Goal: Task Accomplishment & Management: Manage account settings

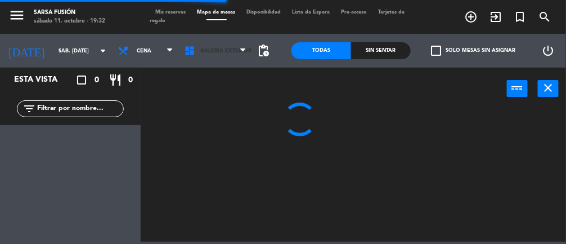
click at [219, 54] on span "Galeria Exterior" at bounding box center [215, 50] width 73 height 25
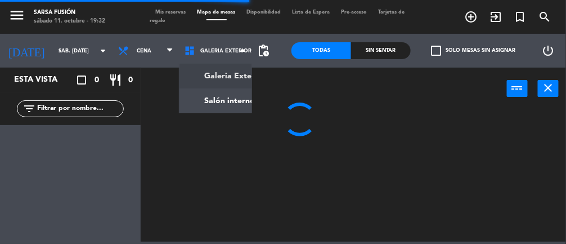
click at [231, 109] on ng-component "menu Sarsa Fusión sábado 11. octubre - 19:32 Mis reservas Mapa de mesas Disponi…" at bounding box center [283, 120] width 566 height 241
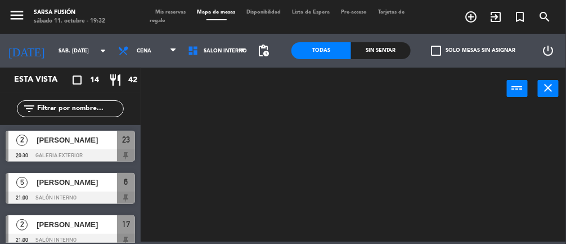
click at [365, 56] on div "Sin sentar" at bounding box center [381, 50] width 60 height 17
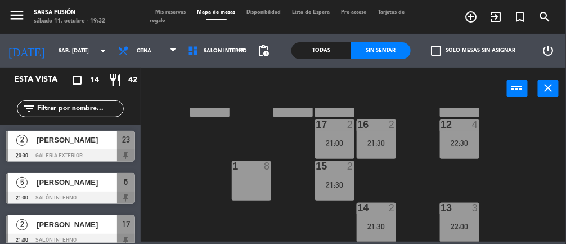
scroll to position [236, 0]
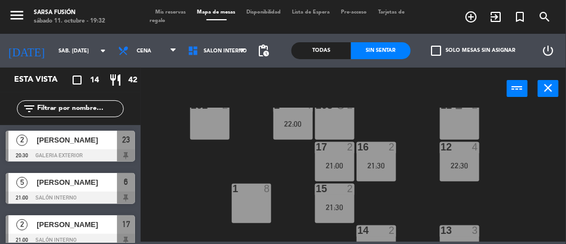
click at [461, 166] on div "22:30" at bounding box center [459, 165] width 39 height 8
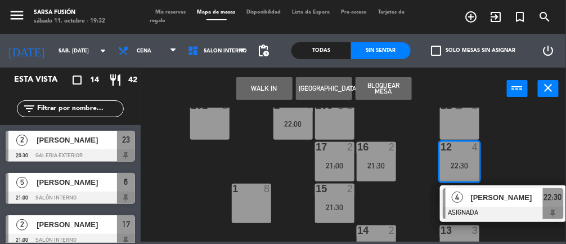
click at [250, 204] on div "1 8" at bounding box center [251, 202] width 39 height 39
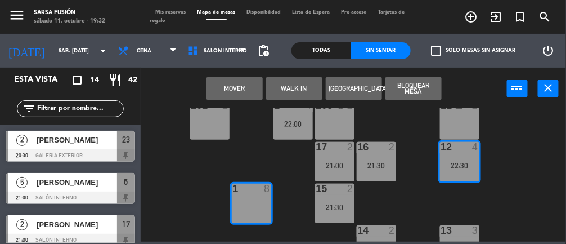
click at [226, 90] on button "Mover" at bounding box center [234, 88] width 56 height 23
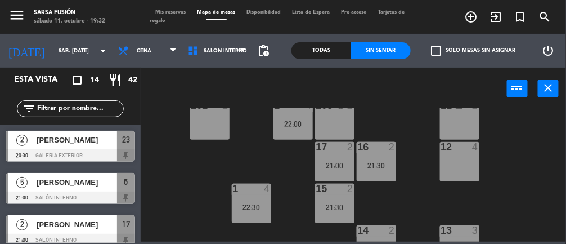
scroll to position [254, 0]
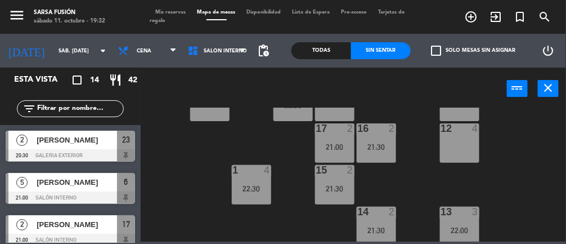
click at [469, 149] on div "12 4" at bounding box center [459, 142] width 39 height 39
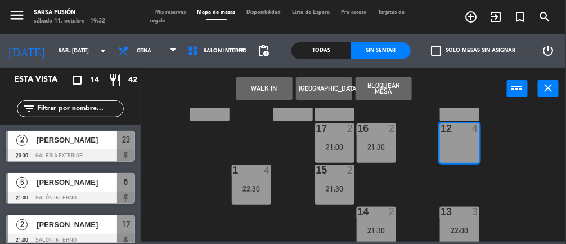
click at [327, 92] on button "[GEOGRAPHIC_DATA]" at bounding box center [324, 88] width 56 height 23
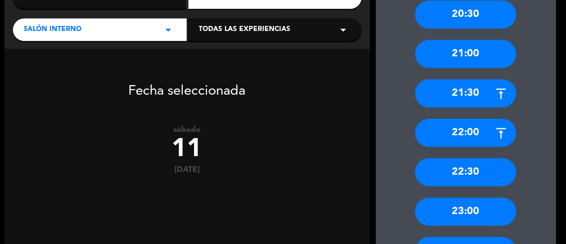
scroll to position [195, 0]
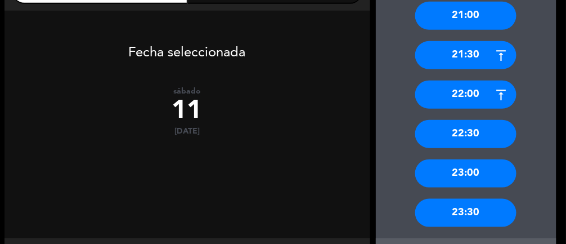
click at [491, 146] on div "22:30" at bounding box center [465, 134] width 101 height 28
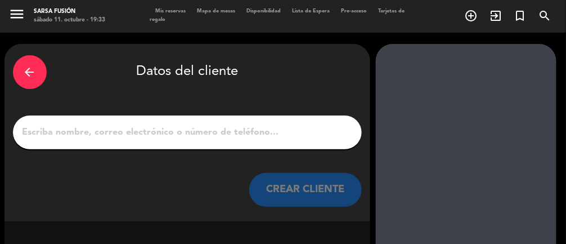
scroll to position [4, 0]
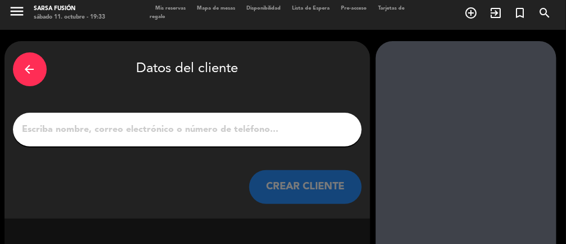
click at [69, 136] on input "1" at bounding box center [187, 130] width 332 height 16
click at [54, 110] on div "arrow_back Datos del cliente CREAR CLIENTE" at bounding box center [188, 129] width 366 height 177
click at [57, 127] on input "1" at bounding box center [187, 130] width 332 height 16
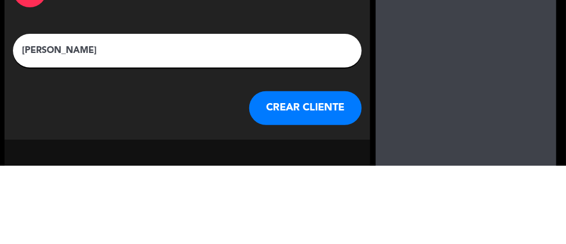
type input "[PERSON_NAME]"
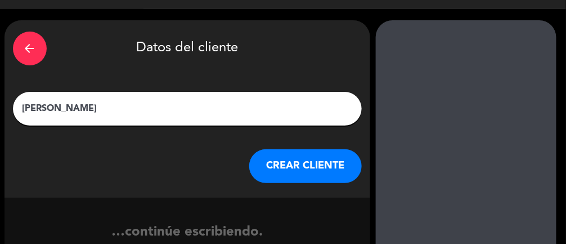
click at [338, 151] on button "CREAR CLIENTE" at bounding box center [305, 166] width 113 height 34
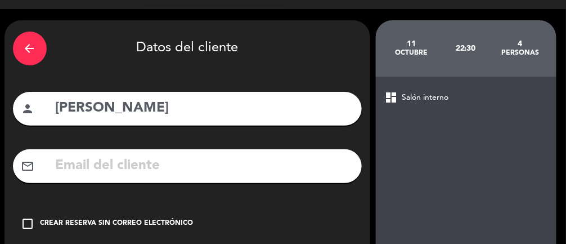
scroll to position [95, 0]
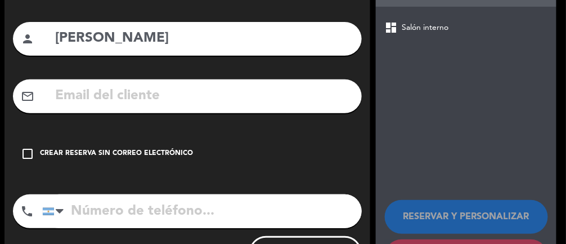
click at [173, 157] on div "Crear reserva sin correo electrónico" at bounding box center [117, 153] width 153 height 11
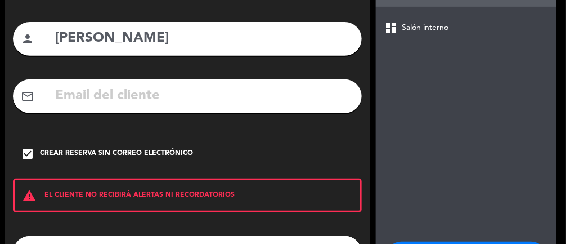
scroll to position [136, 0]
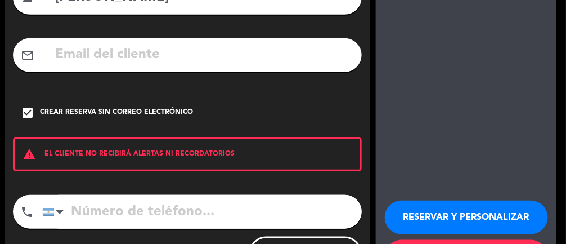
click at [222, 216] on input "tel" at bounding box center [202, 212] width 320 height 34
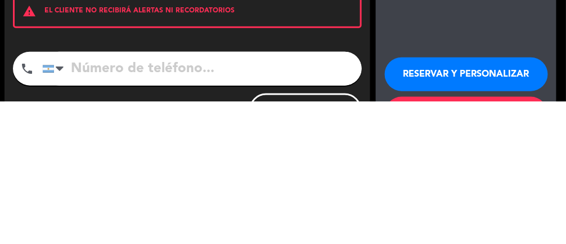
scroll to position [17, 0]
type input "1161399588"
click at [389, 177] on div "RESERVAR Y PERSONALIZAR RESERVAR Y TERMINAR" at bounding box center [466, 232] width 163 height 110
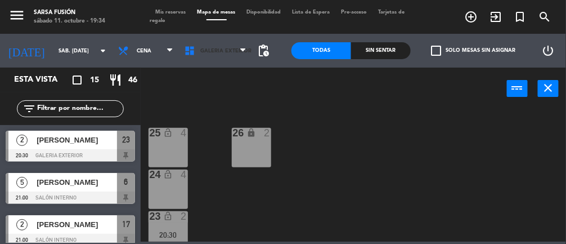
click at [222, 52] on span "Galeria Exterior" at bounding box center [225, 51] width 51 height 6
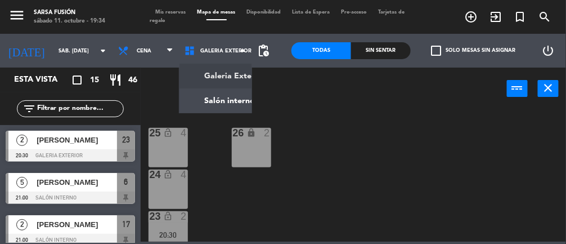
click at [204, 107] on ng-component "menu Sarsa Fusión sábado 11. octubre - 19:34 Mis reservas Mapa de mesas Disponi…" at bounding box center [283, 120] width 566 height 241
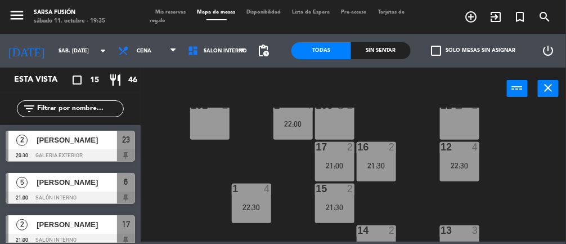
scroll to position [217, 0]
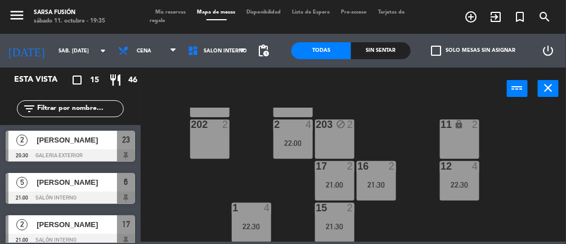
click at [252, 213] on div "1 4" at bounding box center [251, 208] width 39 height 11
click at [292, 142] on div "22:00" at bounding box center [292, 143] width 39 height 8
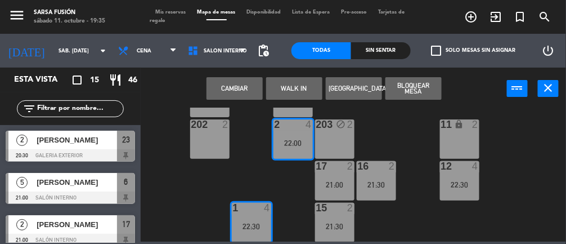
click at [244, 90] on button "Cambiar" at bounding box center [234, 88] width 56 height 23
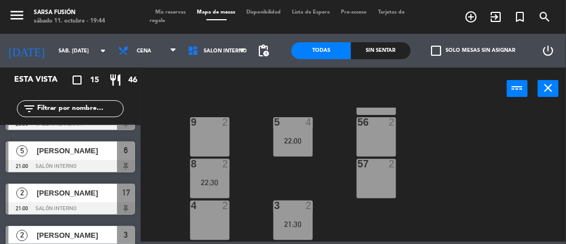
scroll to position [98, 0]
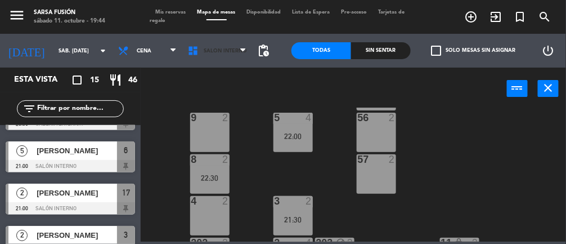
click at [192, 52] on icon at bounding box center [195, 50] width 16 height 11
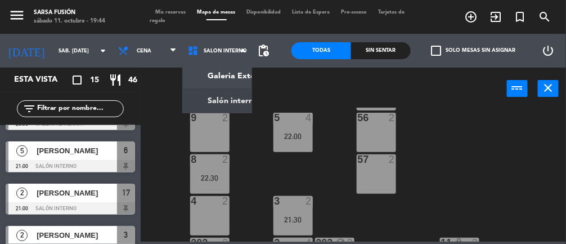
click at [53, 46] on input "sáb. [DATE]" at bounding box center [89, 50] width 73 height 17
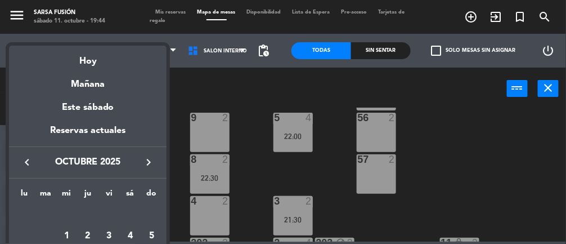
click at [79, 88] on div "Mañana" at bounding box center [88, 80] width 158 height 23
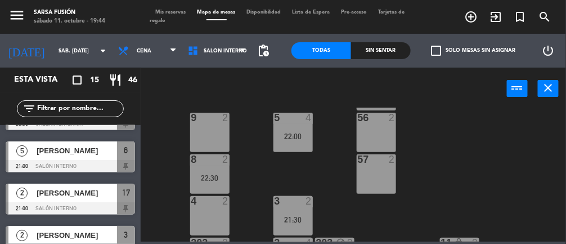
type input "dom. [DATE]"
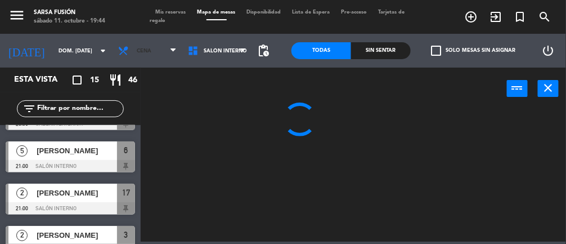
click at [138, 49] on span "Cena" at bounding box center [144, 51] width 15 height 6
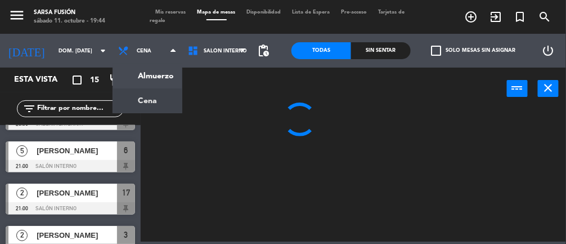
click at [126, 78] on ng-component "menu Sarsa Fusión sábado 11. octubre - 19:44 Mis reservas Mapa de mesas Disponi…" at bounding box center [283, 120] width 566 height 241
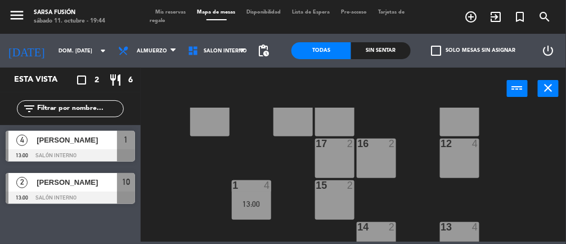
scroll to position [240, 0]
click at [248, 201] on div "13:00" at bounding box center [251, 203] width 39 height 8
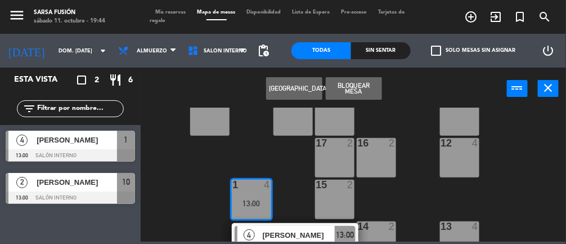
click at [472, 154] on div "12 4" at bounding box center [459, 157] width 39 height 39
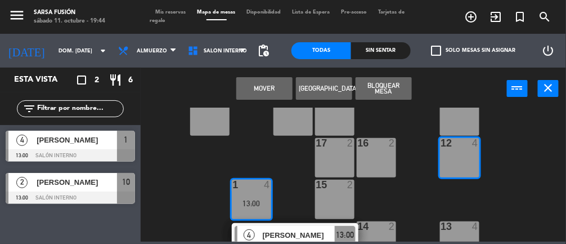
click at [251, 83] on button "Mover" at bounding box center [264, 88] width 56 height 23
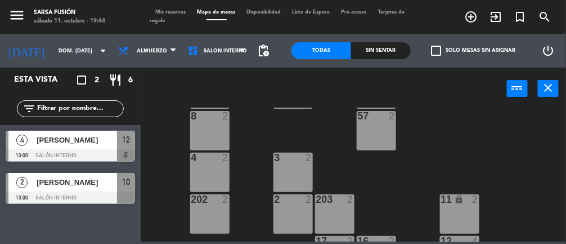
scroll to position [141, 0]
click at [202, 183] on div "4 2" at bounding box center [209, 173] width 39 height 39
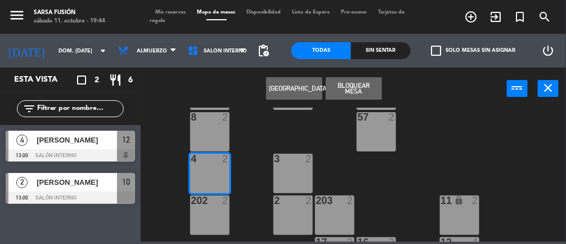
click at [297, 86] on button "[GEOGRAPHIC_DATA]" at bounding box center [294, 88] width 56 height 23
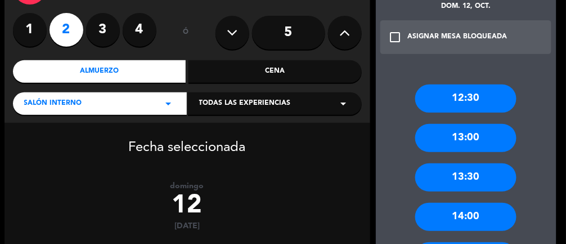
scroll to position [84, 0]
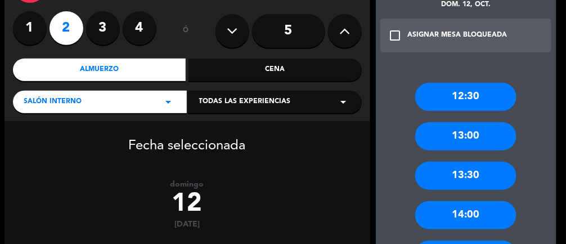
click at [463, 132] on div "13:00" at bounding box center [465, 136] width 101 height 28
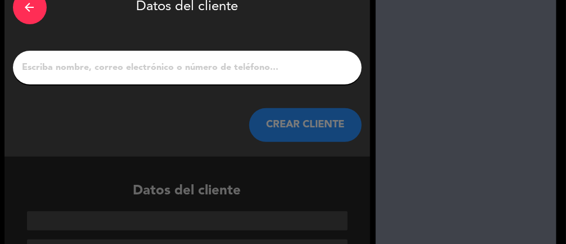
click at [87, 64] on input "1" at bounding box center [187, 68] width 332 height 16
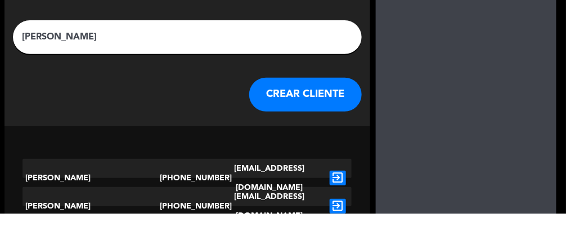
type input "[PERSON_NAME]"
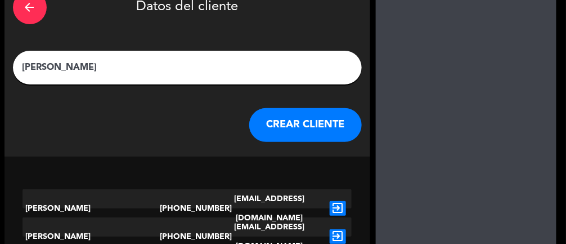
scroll to position [40, 0]
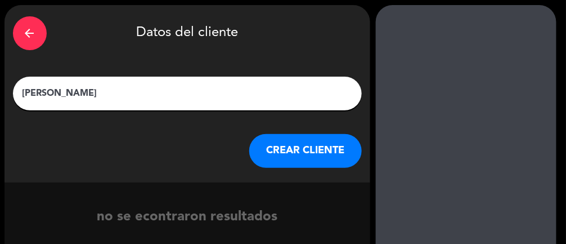
click at [284, 145] on button "CREAR CLIENTE" at bounding box center [305, 151] width 113 height 34
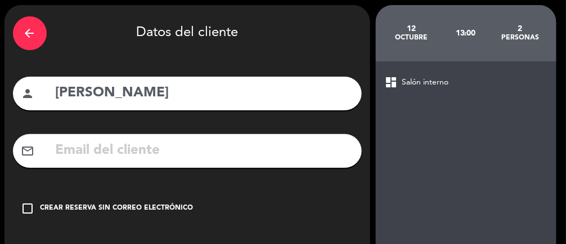
scroll to position [64, 0]
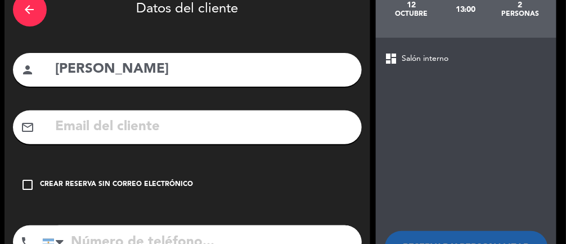
click at [110, 183] on div "Crear reserva sin correo electrónico" at bounding box center [117, 184] width 153 height 11
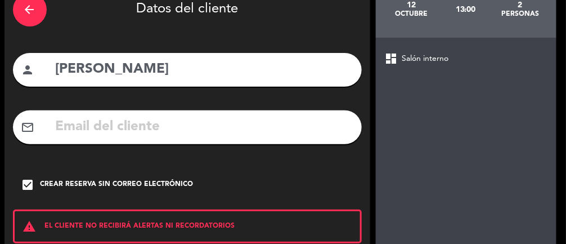
scroll to position [136, 0]
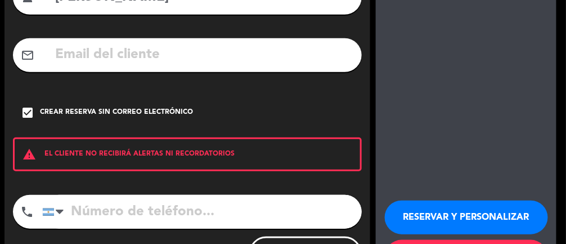
click at [146, 204] on input "tel" at bounding box center [202, 212] width 320 height 34
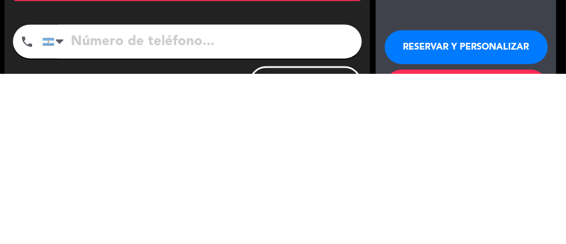
scroll to position [29, 0]
type input "3512358928"
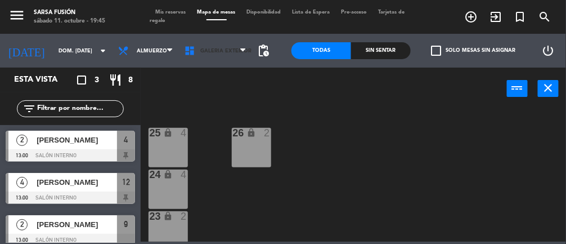
click at [197, 56] on span at bounding box center [192, 50] width 16 height 11
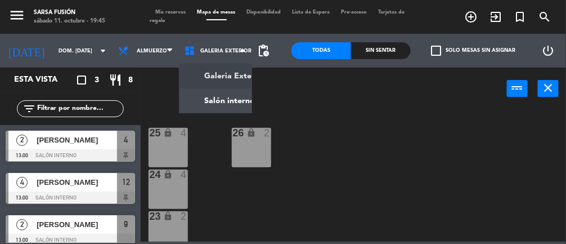
click at [213, 97] on ng-component "menu Sarsa Fusión sábado 11. octubre - 19:45 Mis reservas Mapa de mesas Disponi…" at bounding box center [283, 120] width 566 height 241
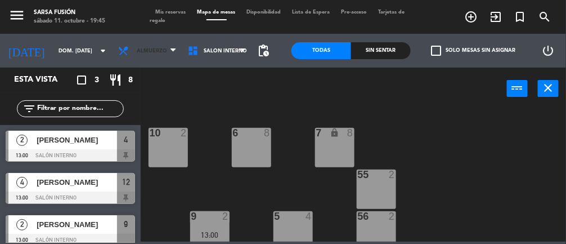
click at [142, 48] on span "Almuerzo" at bounding box center [152, 51] width 30 height 6
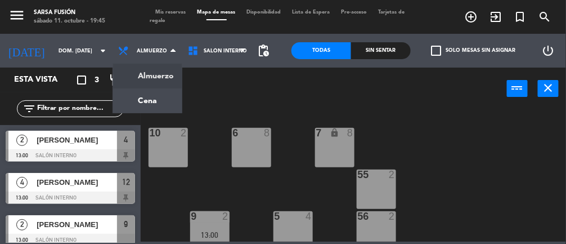
click at [138, 94] on ng-component "menu Sarsa Fusión sábado 11. octubre - 19:45 Mis reservas Mapa de mesas Disponi…" at bounding box center [283, 120] width 566 height 241
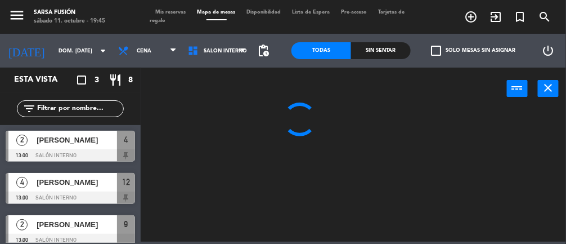
click at [53, 51] on input "dom. [DATE]" at bounding box center [89, 50] width 73 height 17
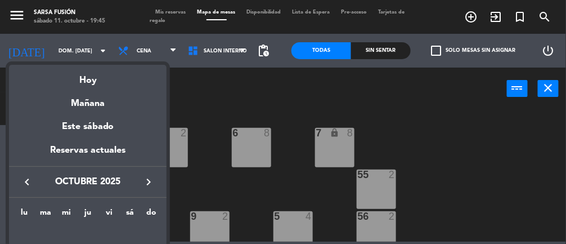
click at [96, 77] on div "Hoy" at bounding box center [88, 76] width 158 height 23
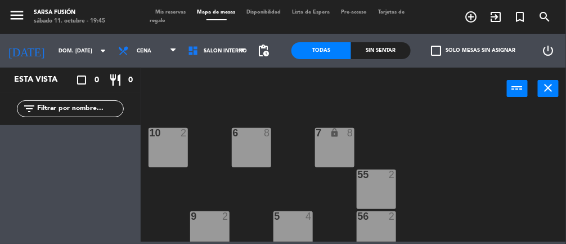
type input "sáb. [DATE]"
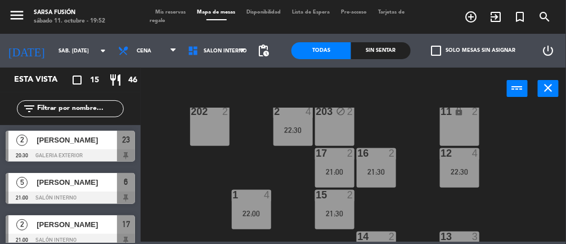
scroll to position [248, 0]
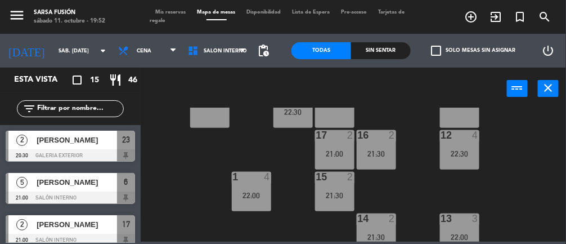
click at [472, 156] on div "22:30" at bounding box center [459, 154] width 39 height 8
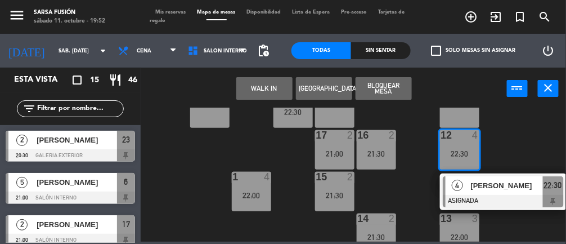
click at [539, 150] on div "6 5 21:00 7 lock 6 21:30 10 2 22:00 55 2 9 2 5 4 22:00 56 2 8 2 22:30 57 2 4 2 …" at bounding box center [356, 174] width 420 height 134
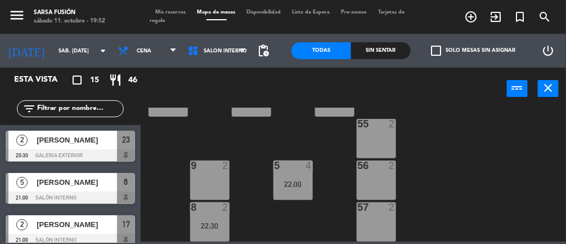
scroll to position [49, 0]
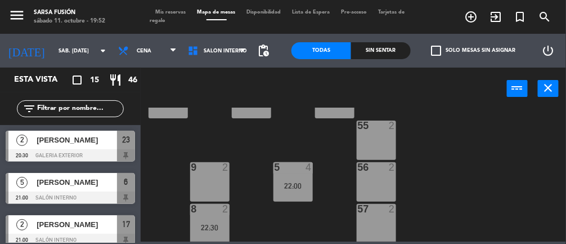
click at [302, 194] on div "5 4 22:00" at bounding box center [292, 181] width 39 height 39
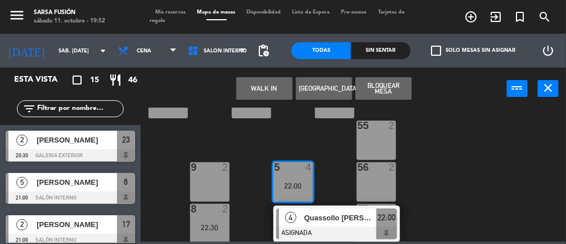
click at [377, 221] on div "22:00" at bounding box center [386, 217] width 21 height 19
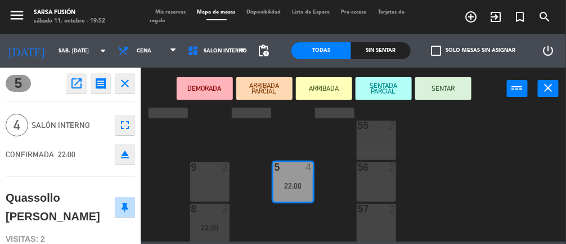
scroll to position [190, 0]
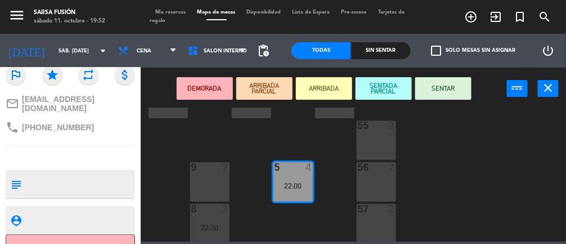
click at [92, 236] on button "Cancelar" at bounding box center [70, 246] width 129 height 25
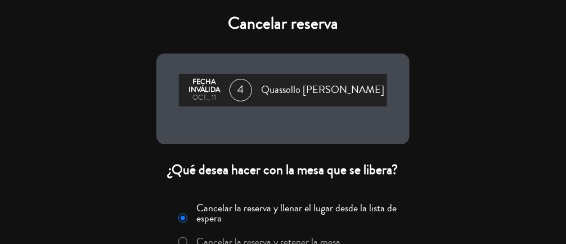
scroll to position [82, 0]
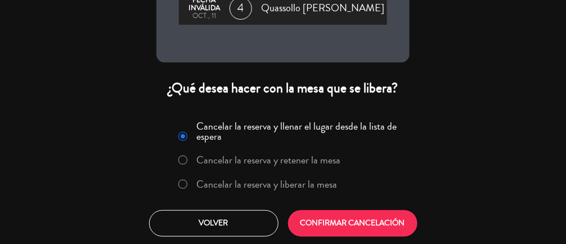
click at [249, 181] on label "Cancelar la reserva y liberar la mesa" at bounding box center [267, 184] width 141 height 10
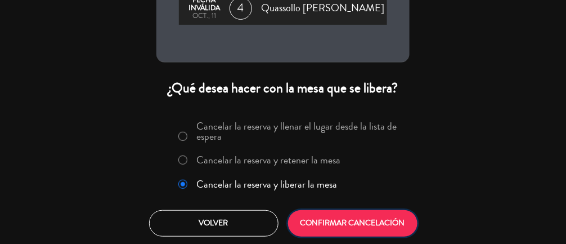
click at [368, 224] on button "CONFIRMAR CANCELACIÓN" at bounding box center [352, 223] width 129 height 26
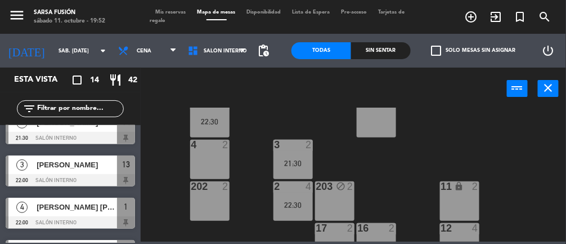
scroll to position [151, 0]
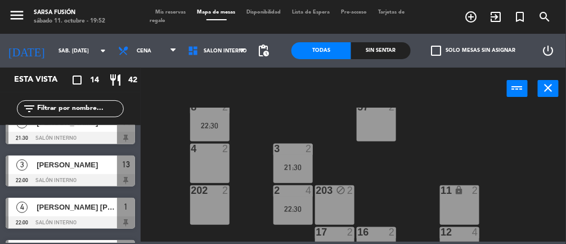
click at [469, 232] on div "4" at bounding box center [478, 232] width 19 height 10
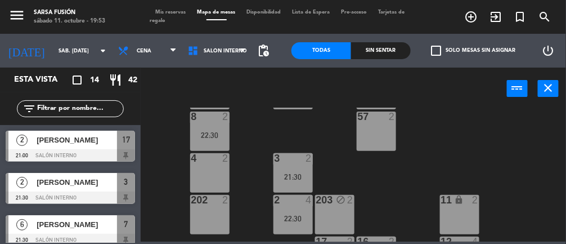
scroll to position [258, 0]
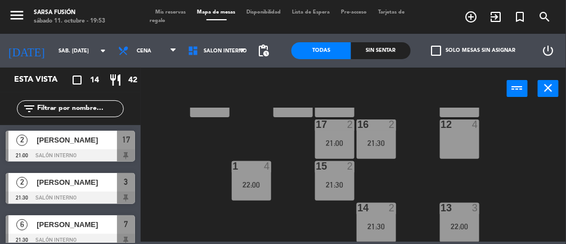
click at [262, 187] on div "22:00" at bounding box center [251, 185] width 39 height 8
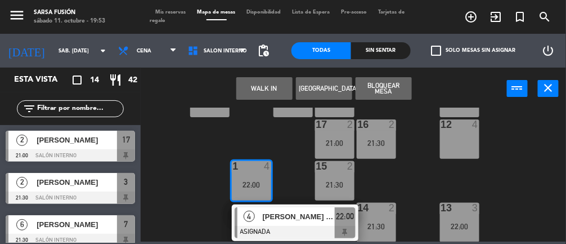
click at [470, 142] on div "12 4" at bounding box center [459, 138] width 39 height 39
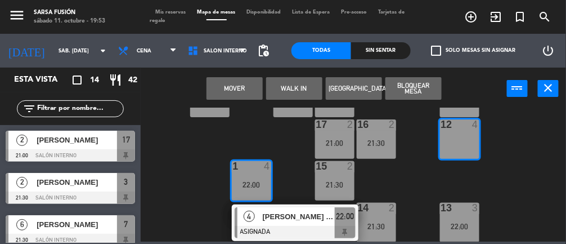
click at [237, 93] on button "Mover" at bounding box center [234, 88] width 56 height 23
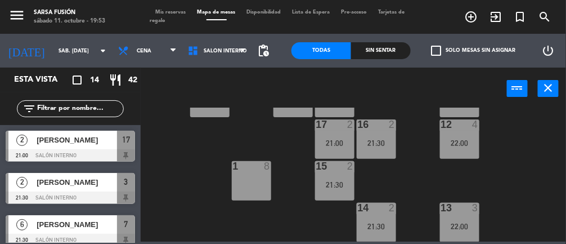
click at [472, 141] on div "22:00" at bounding box center [459, 143] width 39 height 8
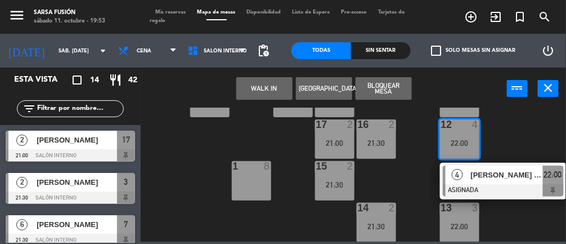
click at [520, 136] on div "6 5 21:00 7 lock 6 21:30 10 2 22:00 55 2 9 2 5 4 22:30 56 2 8 2 22:30 57 2 4 2 …" at bounding box center [356, 174] width 420 height 134
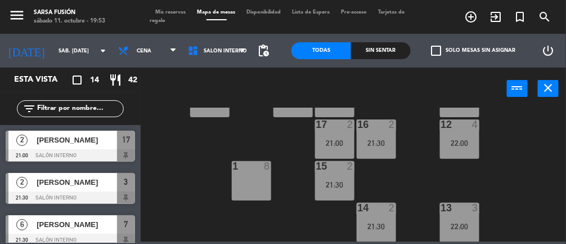
click at [522, 140] on div "6 5 21:00 7 lock 6 21:30 10 2 22:00 55 2 9 2 5 4 22:30 56 2 8 2 22:30 57 2 4 2 …" at bounding box center [356, 174] width 420 height 134
click at [233, 46] on span "Salón interno" at bounding box center [217, 50] width 70 height 25
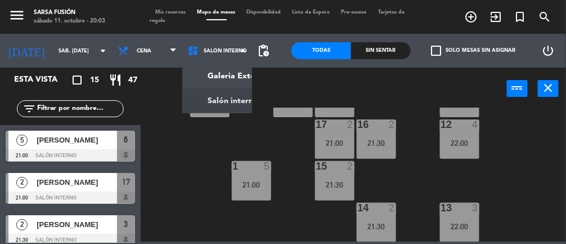
click at [239, 76] on ng-component "menu Sarsa Fusión sábado 11. octubre - 20:03 Mis reservas Mapa de mesas Disponi…" at bounding box center [283, 120] width 566 height 241
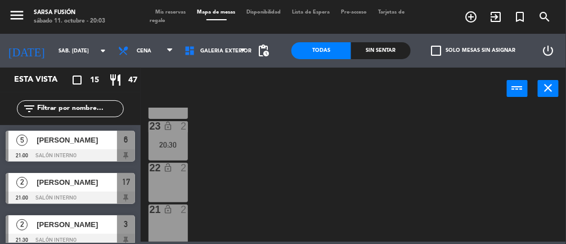
scroll to position [92, 0]
click at [231, 46] on span "Galeria Exterior" at bounding box center [215, 50] width 73 height 25
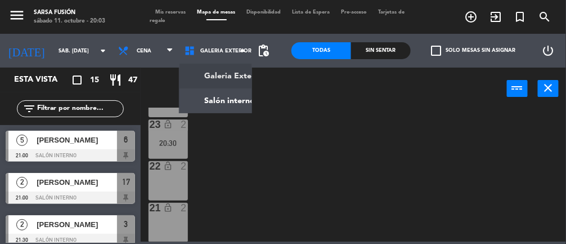
click at [237, 97] on ng-component "menu Sarsa Fusión sábado 11. octubre - 20:03 Mis reservas Mapa de mesas Disponi…" at bounding box center [283, 120] width 566 height 241
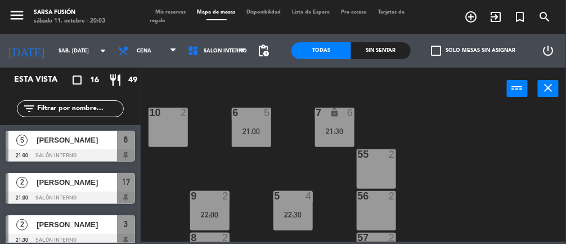
scroll to position [2, 0]
